Goal: Task Accomplishment & Management: Complete application form

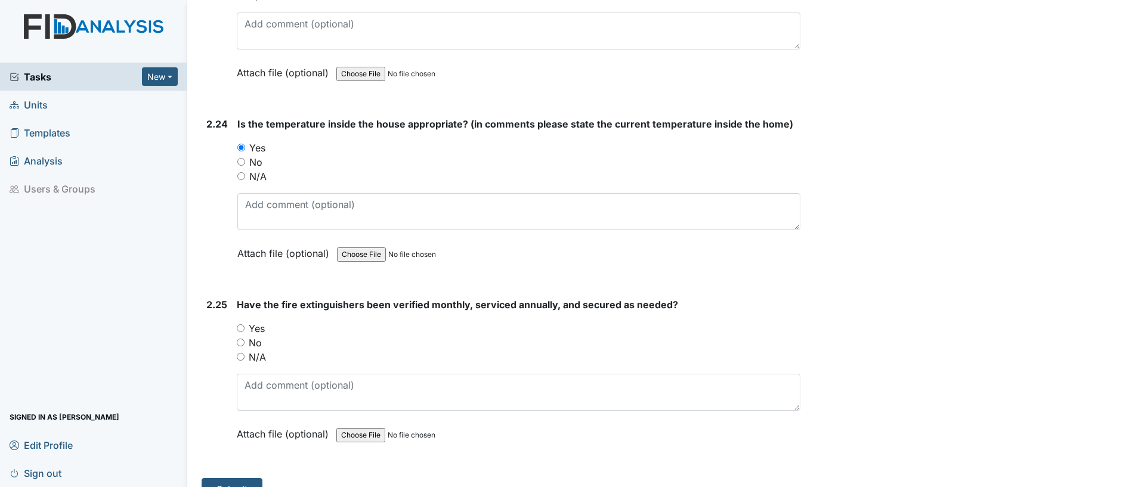
scroll to position [6056, 0]
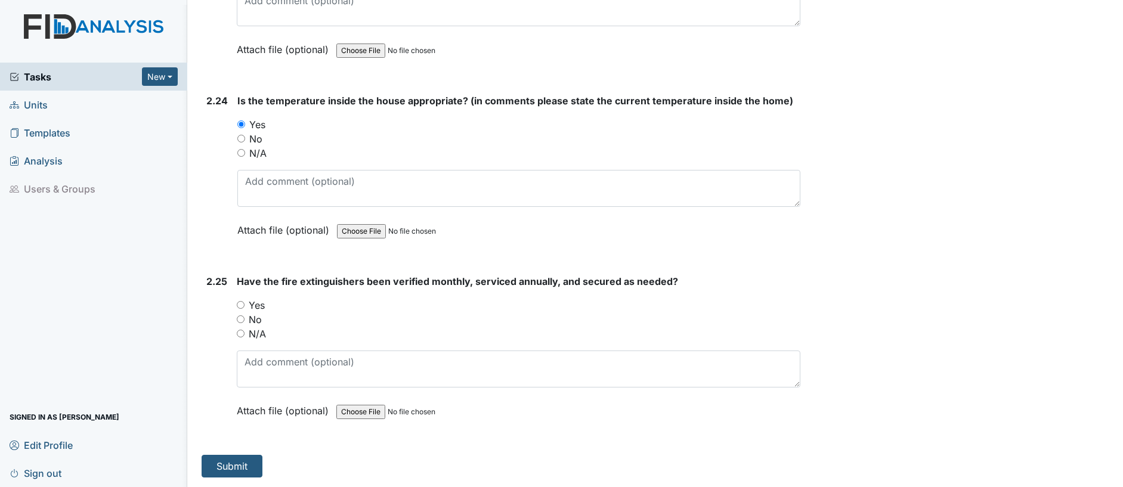
click at [237, 302] on input "Yes" at bounding box center [241, 305] width 8 height 8
radio input "true"
click at [218, 468] on button "Submit" at bounding box center [232, 466] width 61 height 23
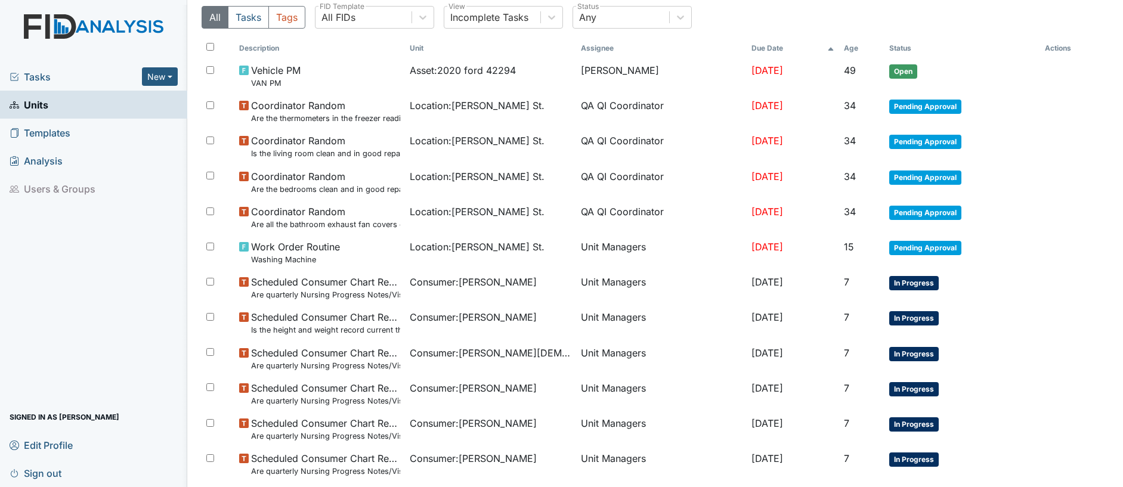
scroll to position [138, 0]
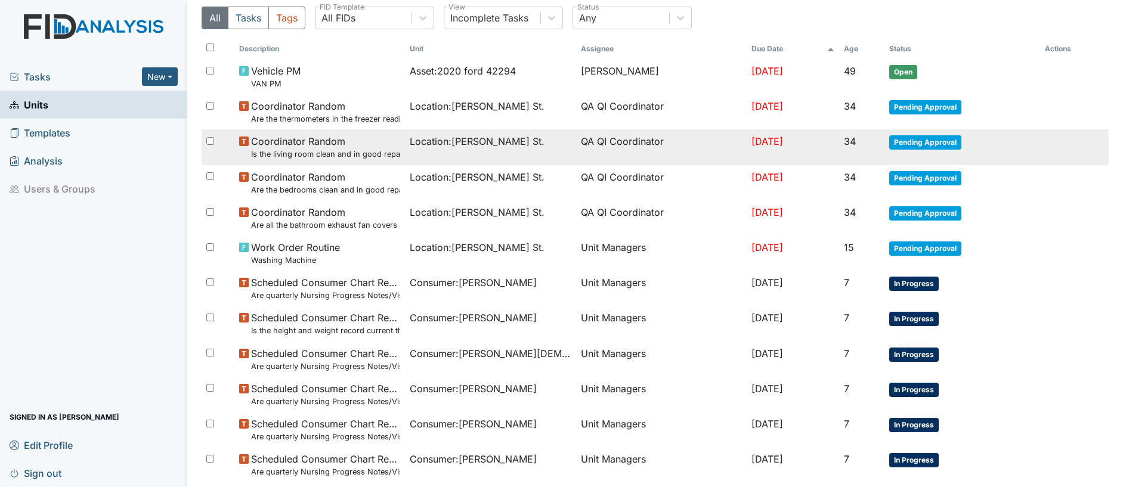
click at [298, 146] on span "Coordinator Random Is the living room clean and in good repair?" at bounding box center [325, 147] width 149 height 26
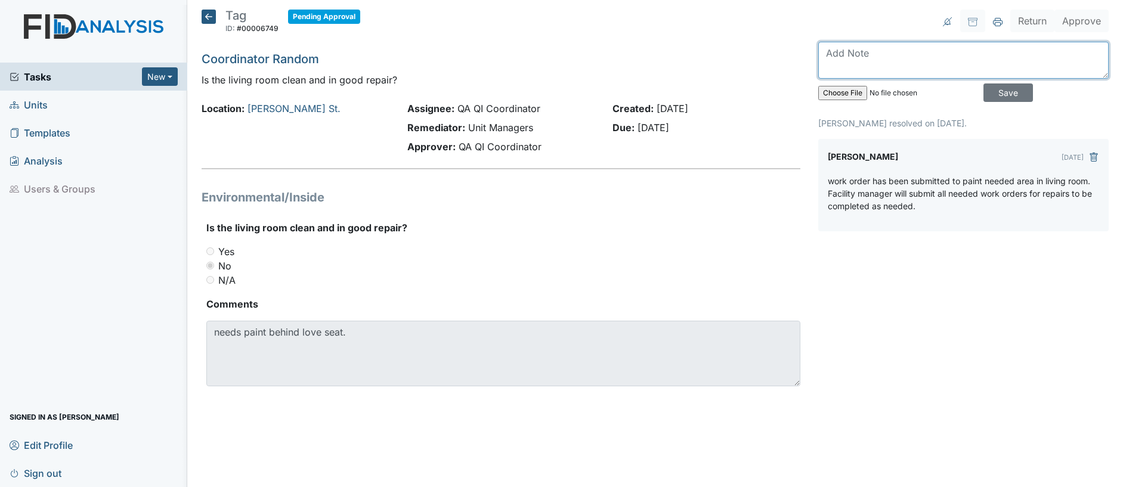
click at [828, 47] on textarea at bounding box center [963, 60] width 290 height 37
type textarea "painting has been completed"
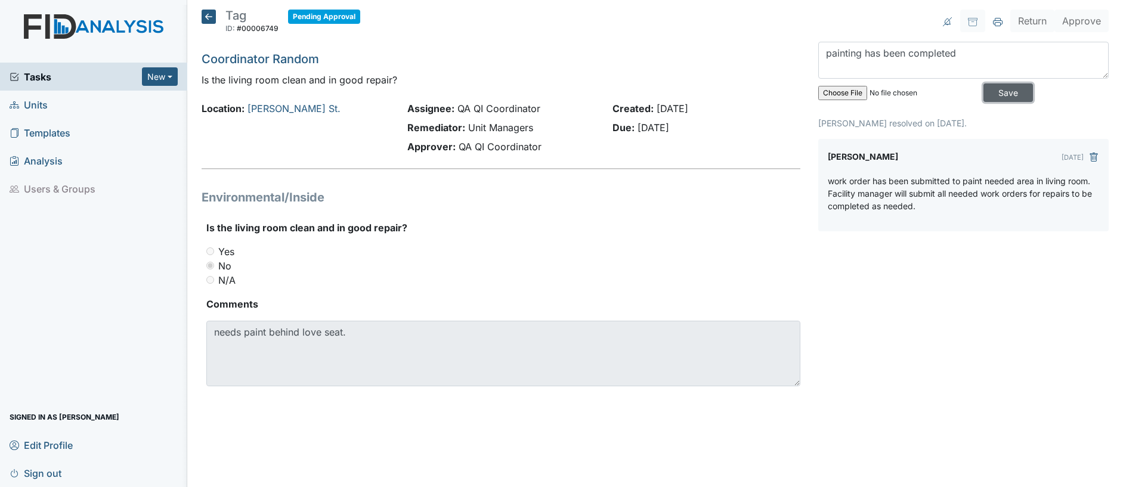
click at [996, 93] on input "Save" at bounding box center [1007, 92] width 49 height 18
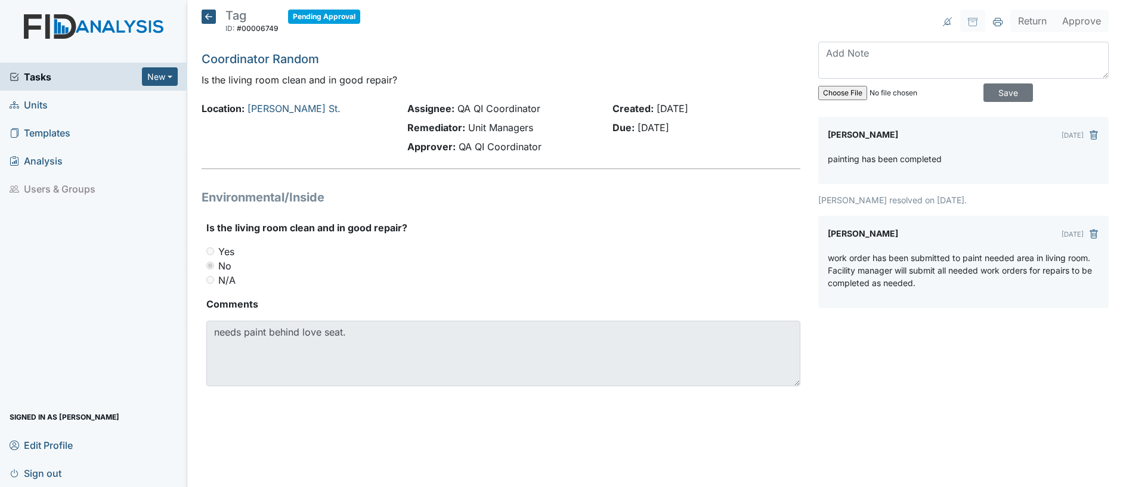
click at [206, 17] on icon at bounding box center [209, 17] width 14 height 14
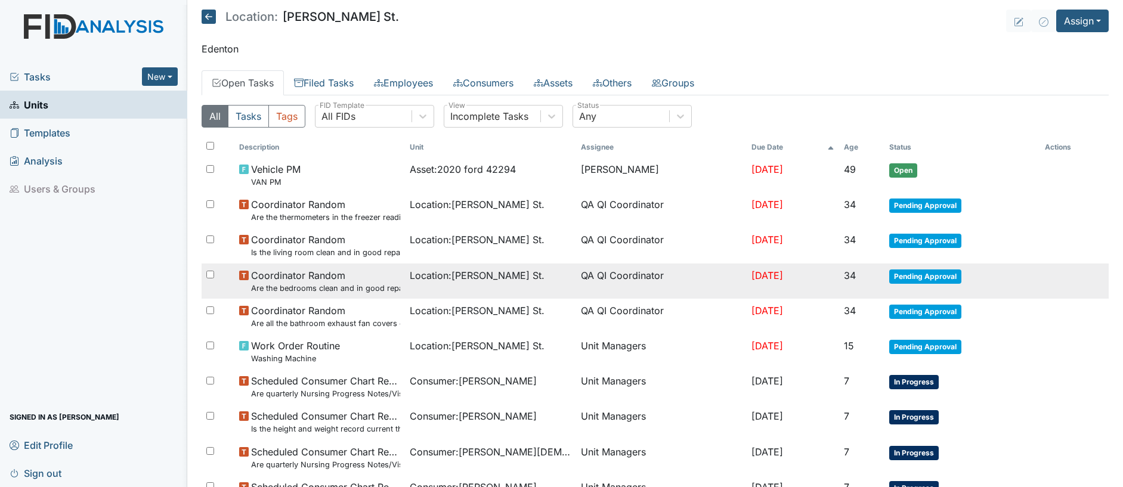
click at [318, 286] on small "Are the bedrooms clean and in good repair?" at bounding box center [325, 288] width 149 height 11
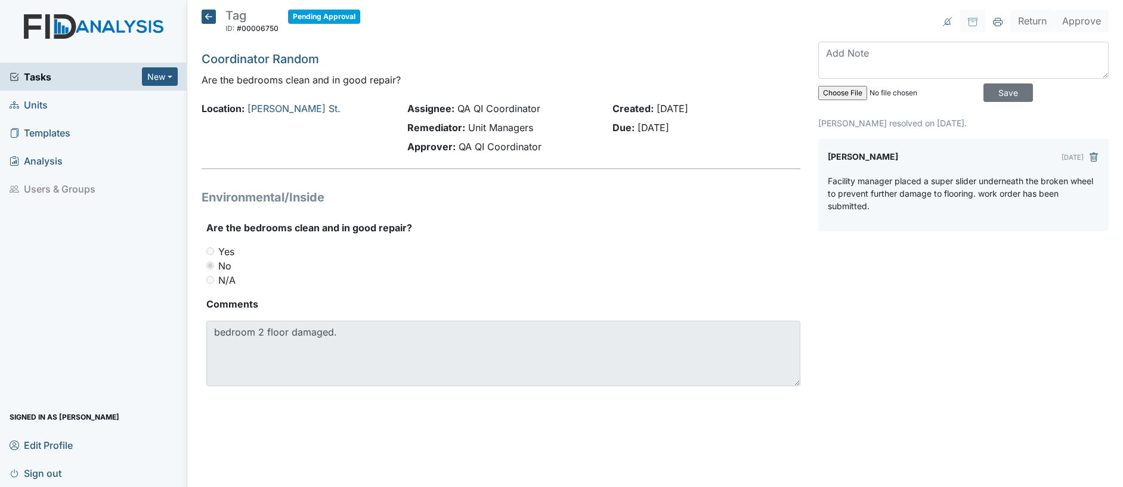
click at [205, 16] on icon at bounding box center [209, 17] width 14 height 14
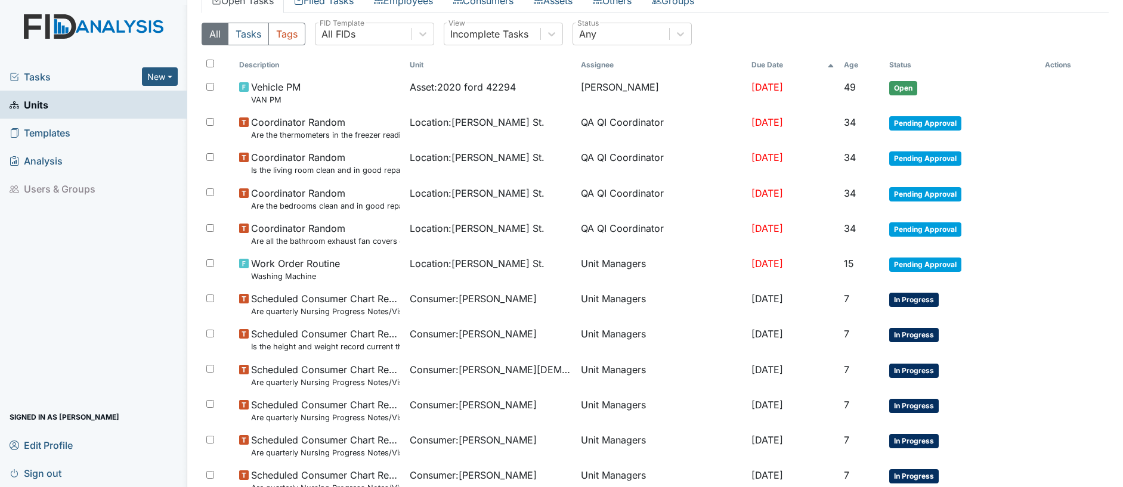
scroll to position [84, 0]
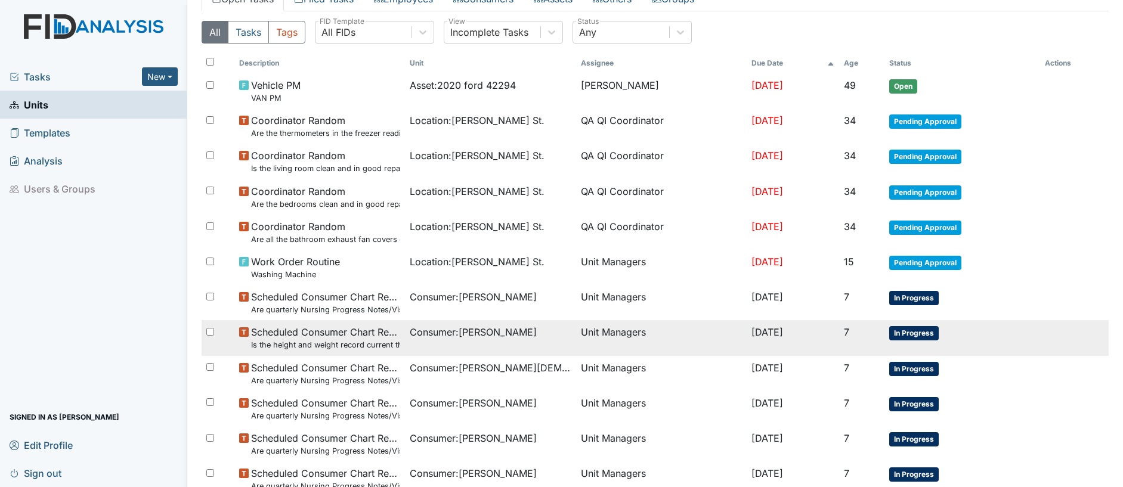
click at [1012, 327] on td "In Progress" at bounding box center [962, 337] width 156 height 35
